Goal: Check status

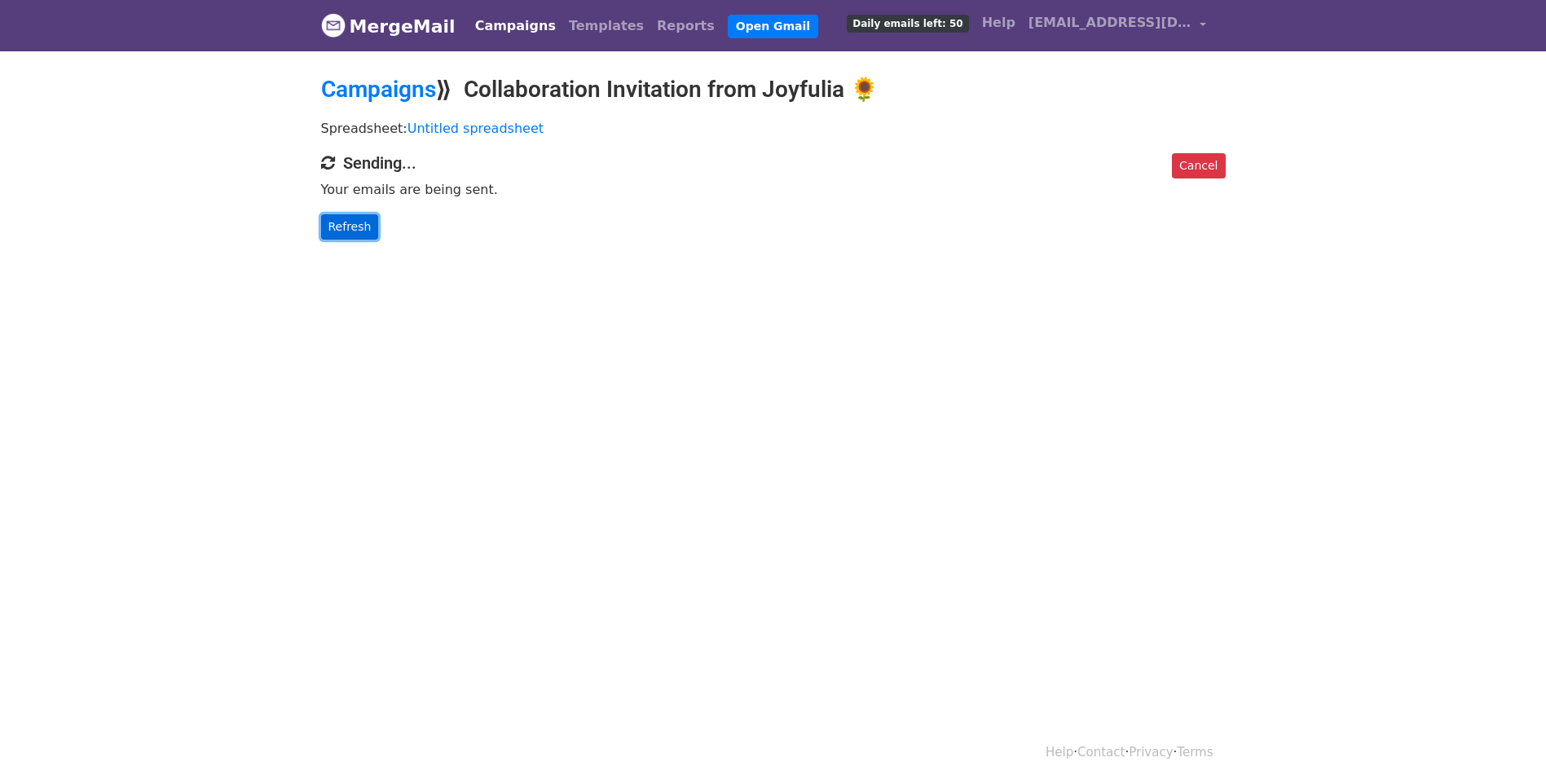
click at [359, 215] on link "Refresh" at bounding box center [350, 227] width 58 height 25
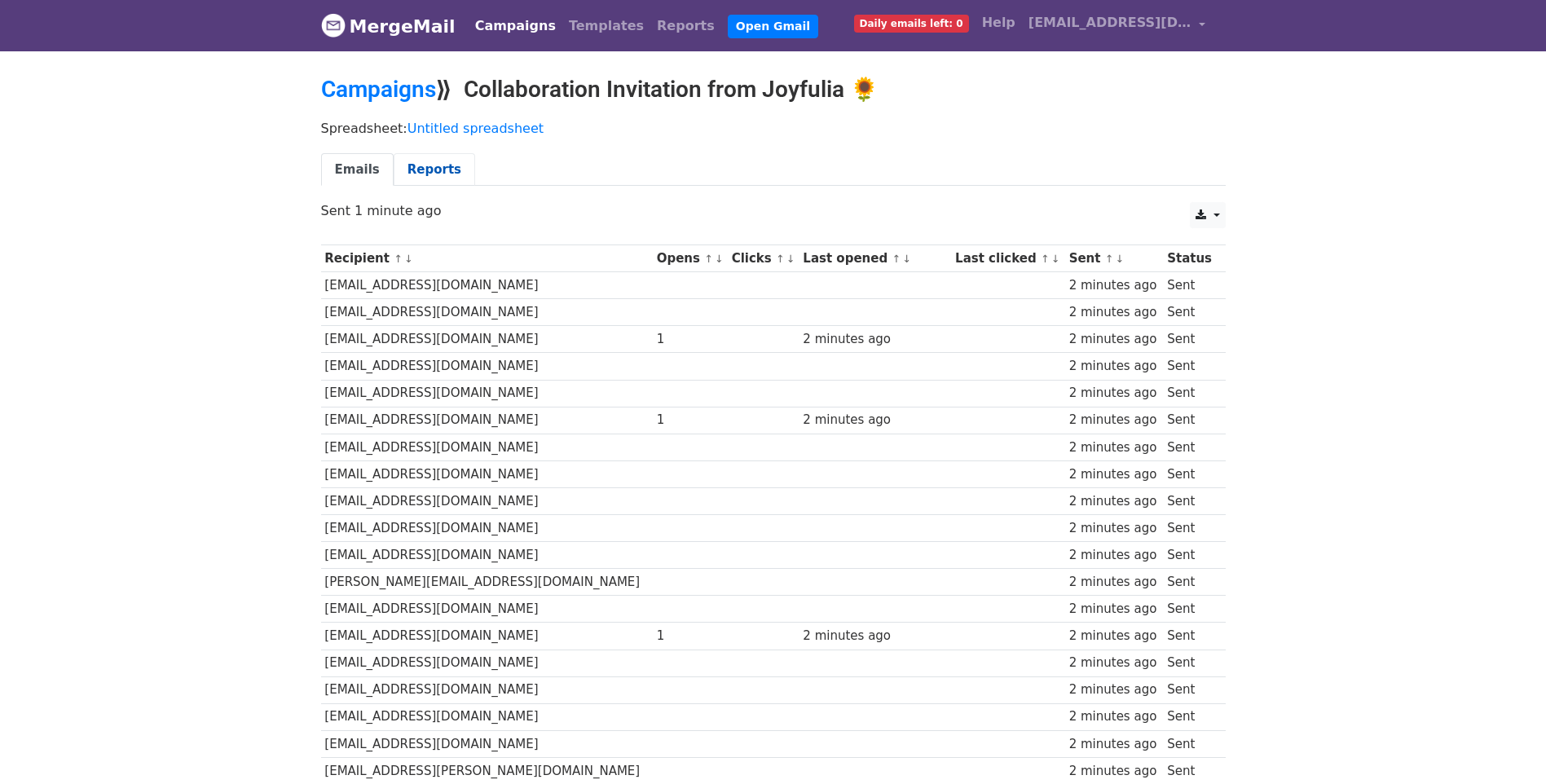
click at [433, 166] on link "Reports" at bounding box center [435, 169] width 82 height 34
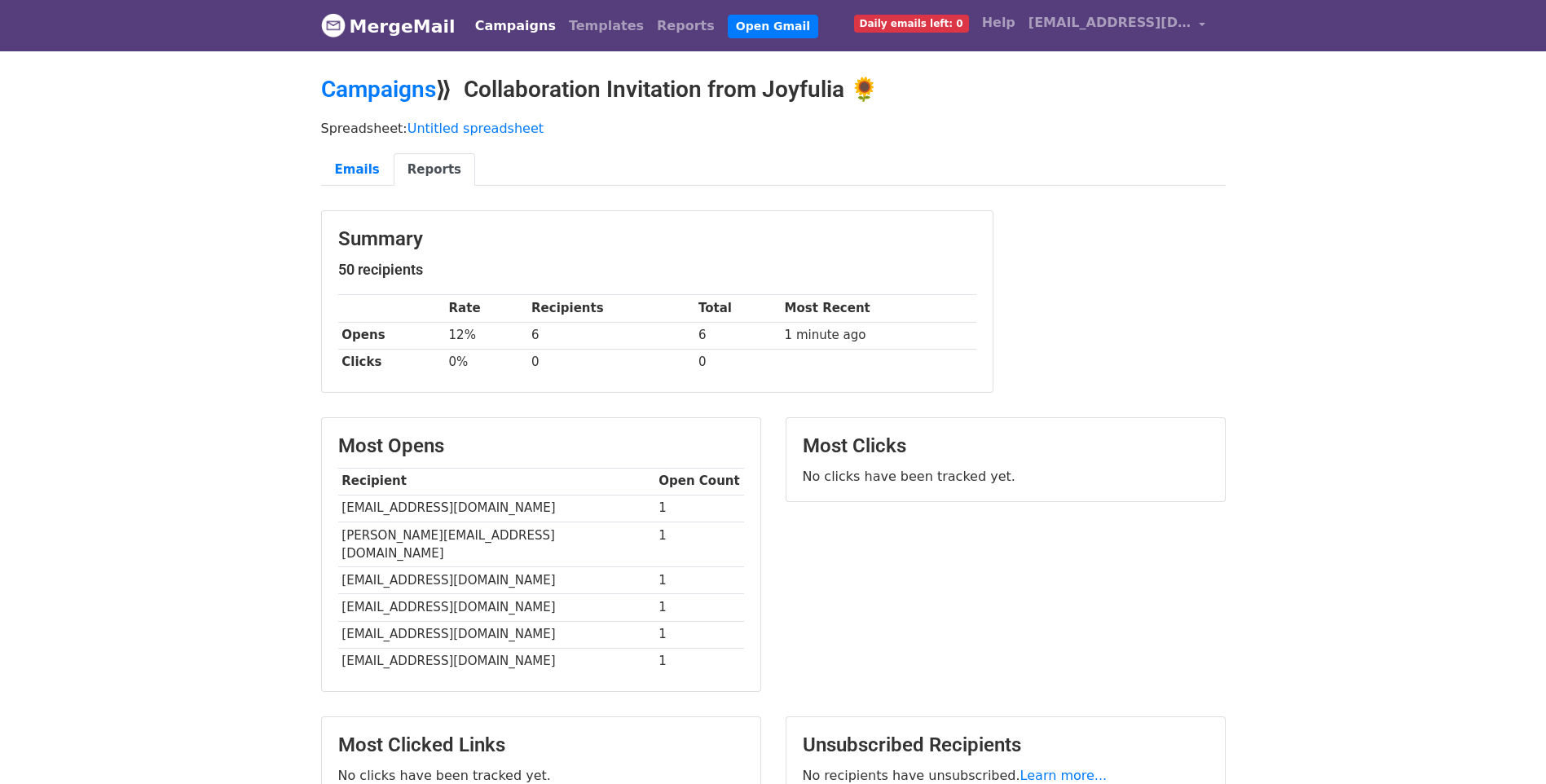
drag, startPoint x: 328, startPoint y: 214, endPoint x: 247, endPoint y: 215, distance: 81.0
click at [248, 215] on body "MergeMail Campaigns Templates Reports Open Gmail Daily emails left: 0 Help [EMA…" at bounding box center [773, 441] width 1546 height 882
